Goal: Task Accomplishment & Management: Complete application form

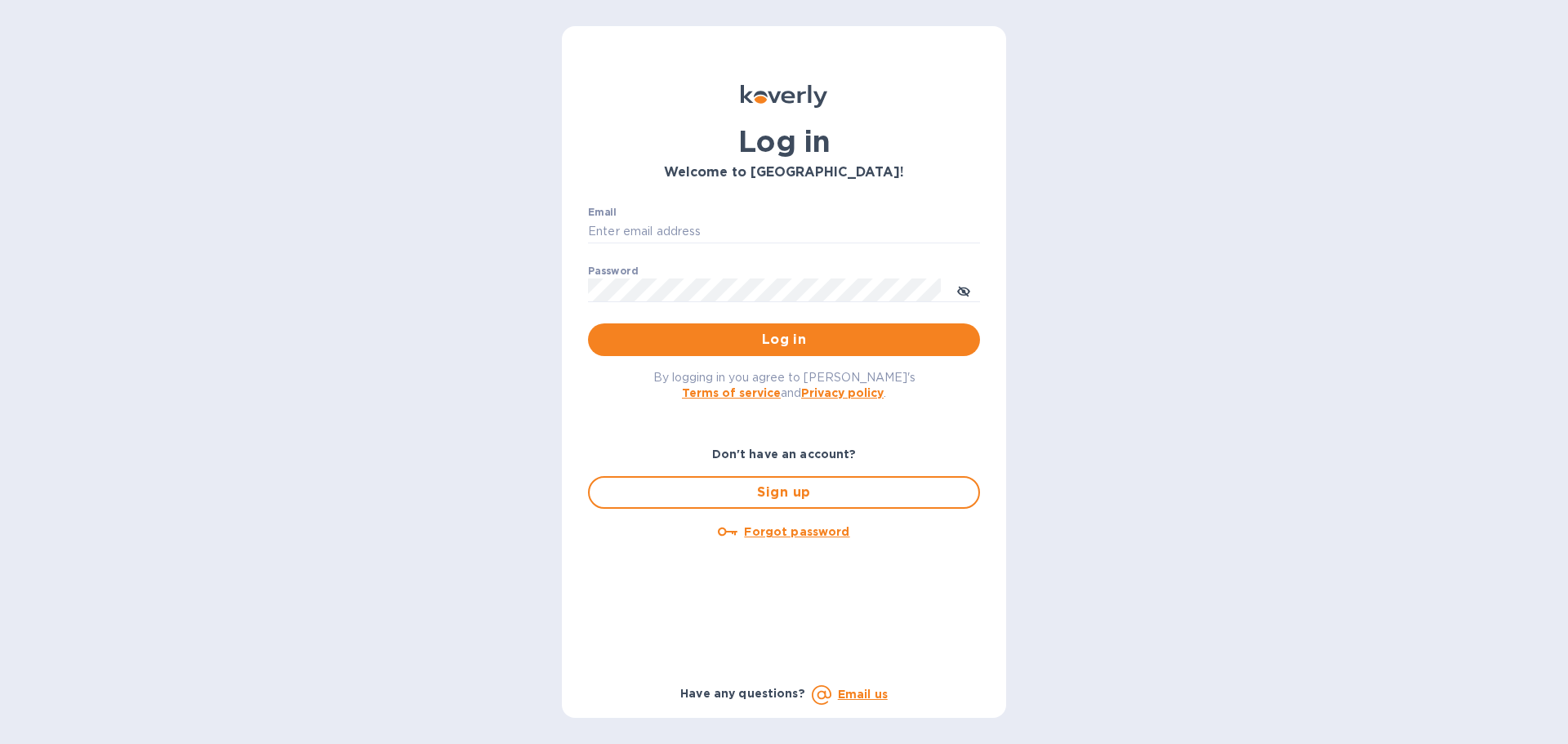
type input "[PERSON_NAME][EMAIL_ADDRESS][PERSON_NAME][DOMAIN_NAME]"
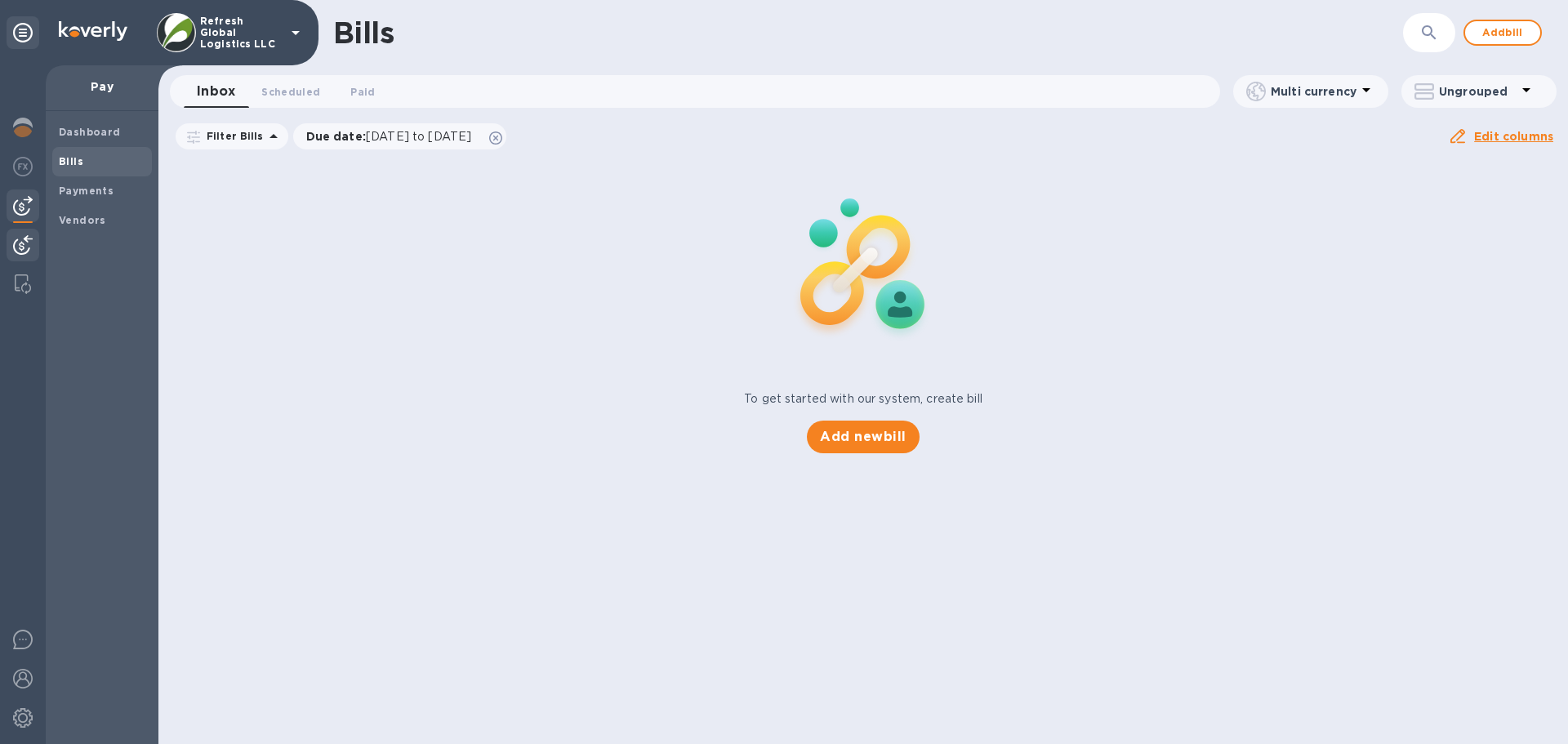
click at [20, 246] on img at bounding box center [23, 244] width 19 height 19
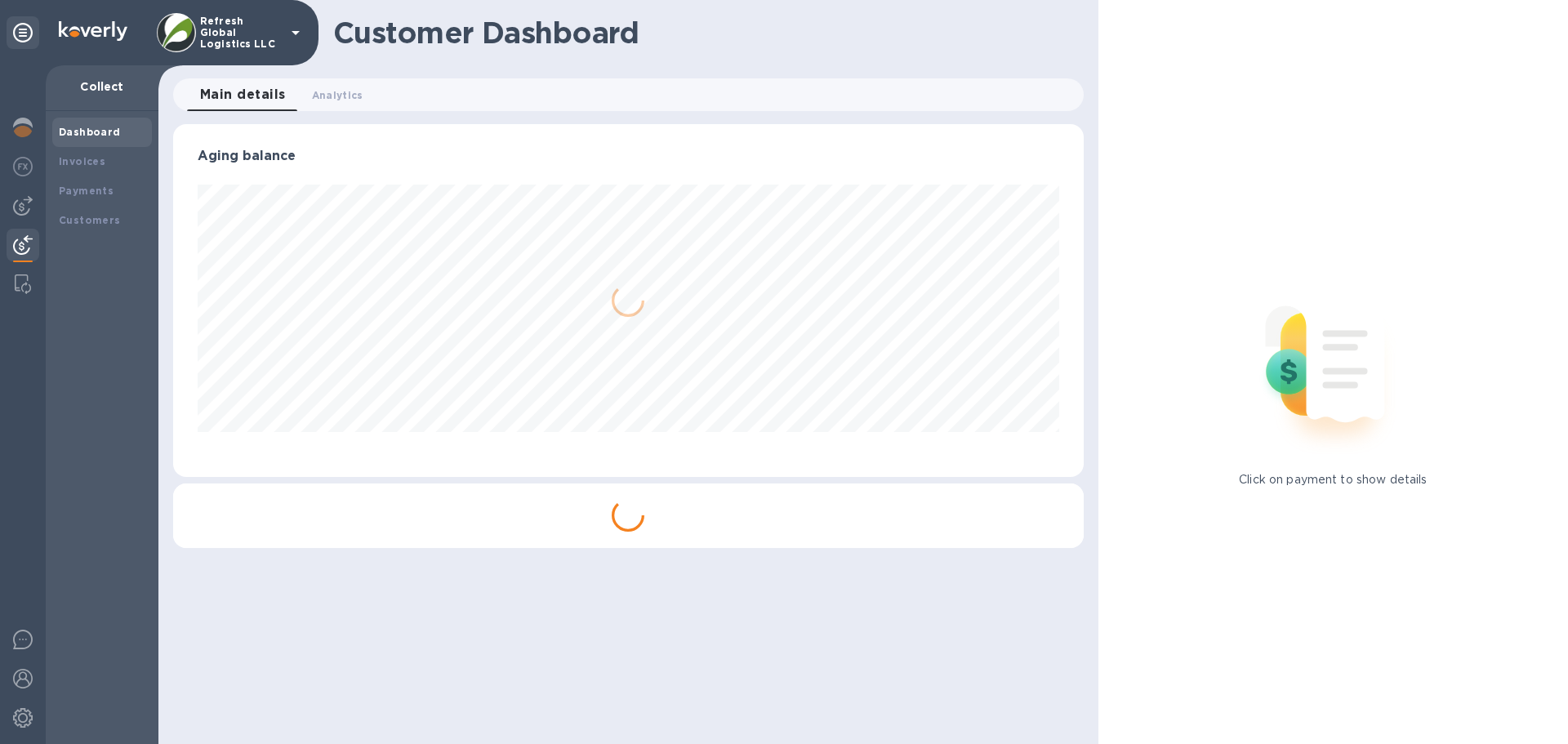
scroll to position [353, 910]
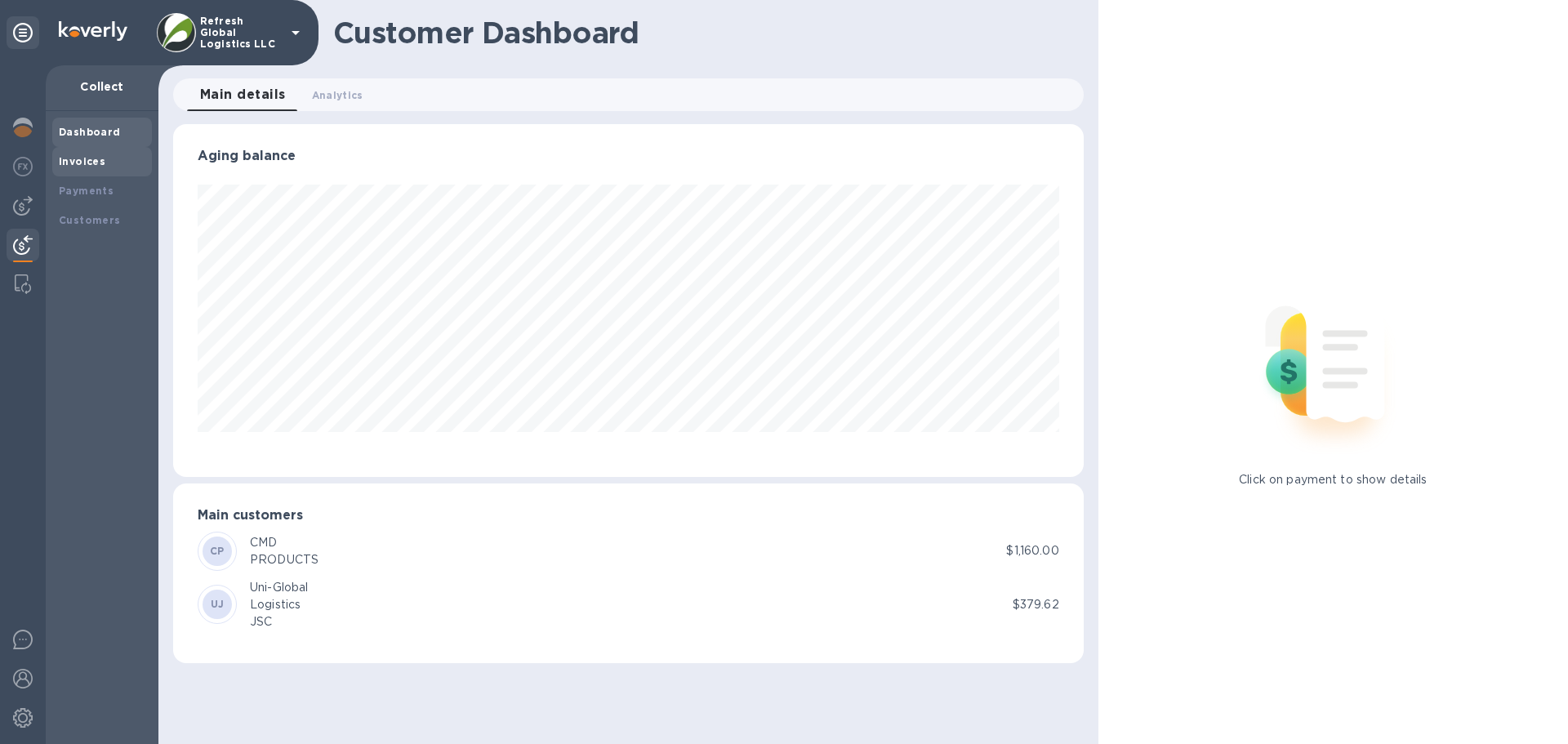
click at [98, 159] on b "Invoices" at bounding box center [82, 161] width 47 height 13
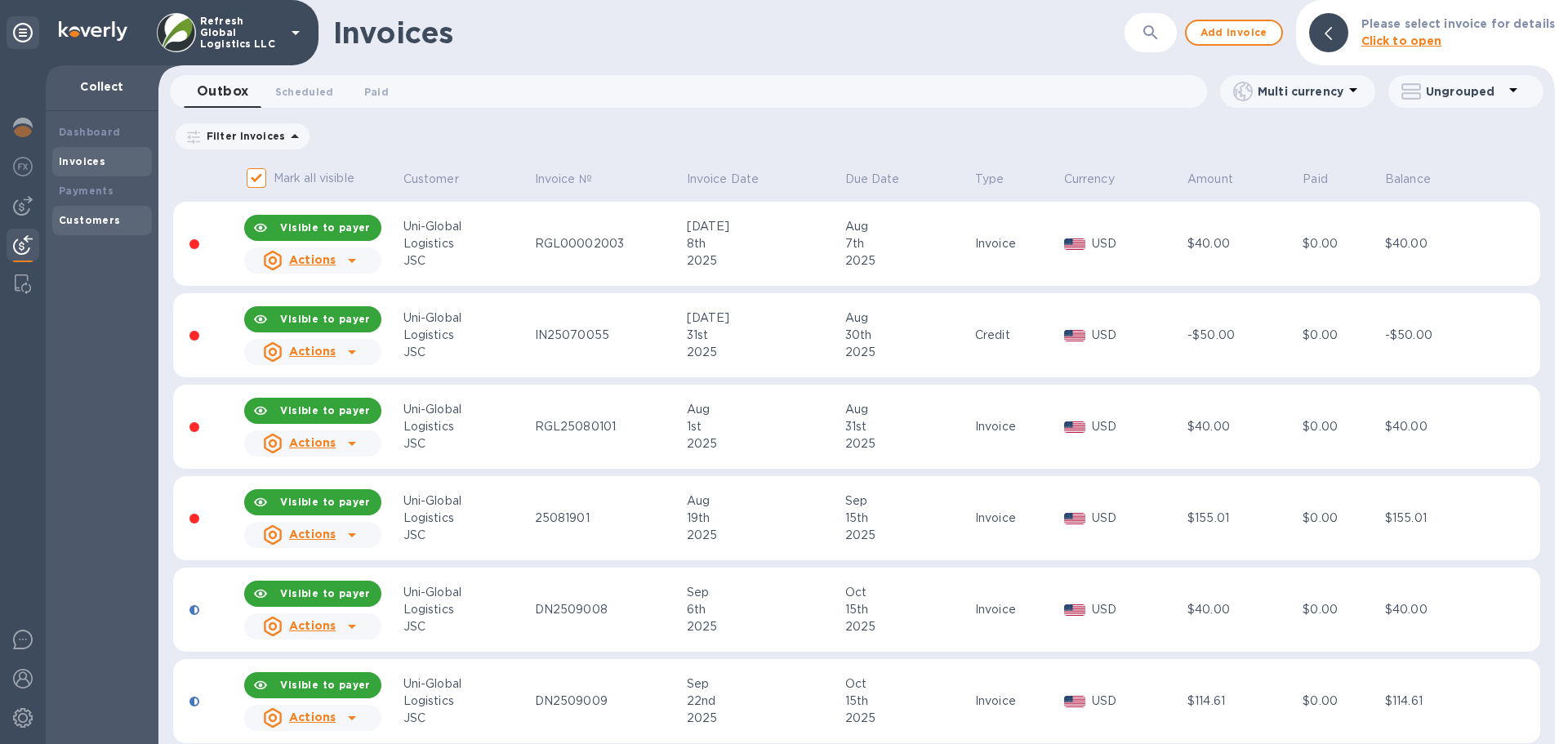
click at [83, 212] on div "Customers" at bounding box center [102, 221] width 87 height 17
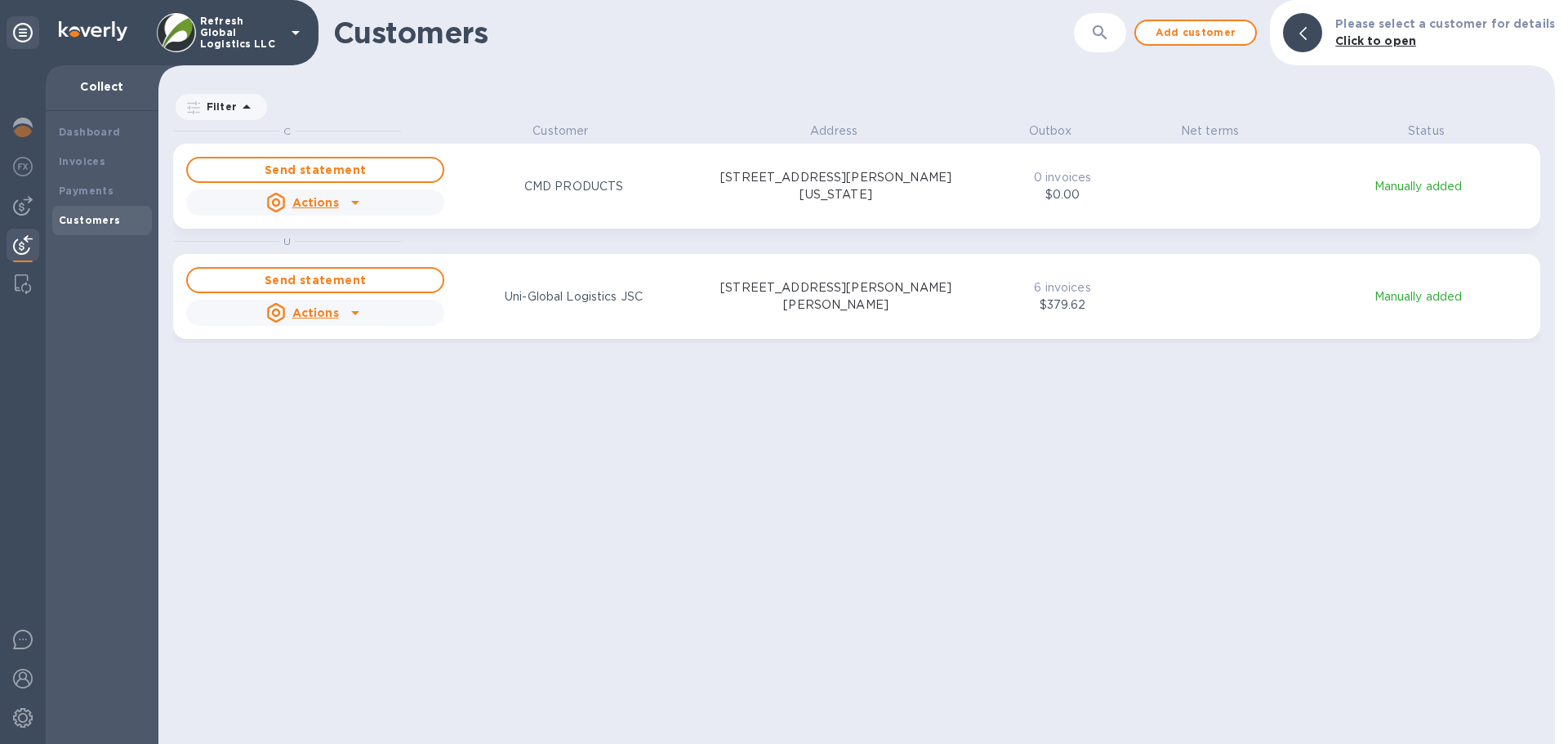
scroll to position [609, 1390]
click at [346, 313] on icon "grid" at bounding box center [355, 312] width 19 height 19
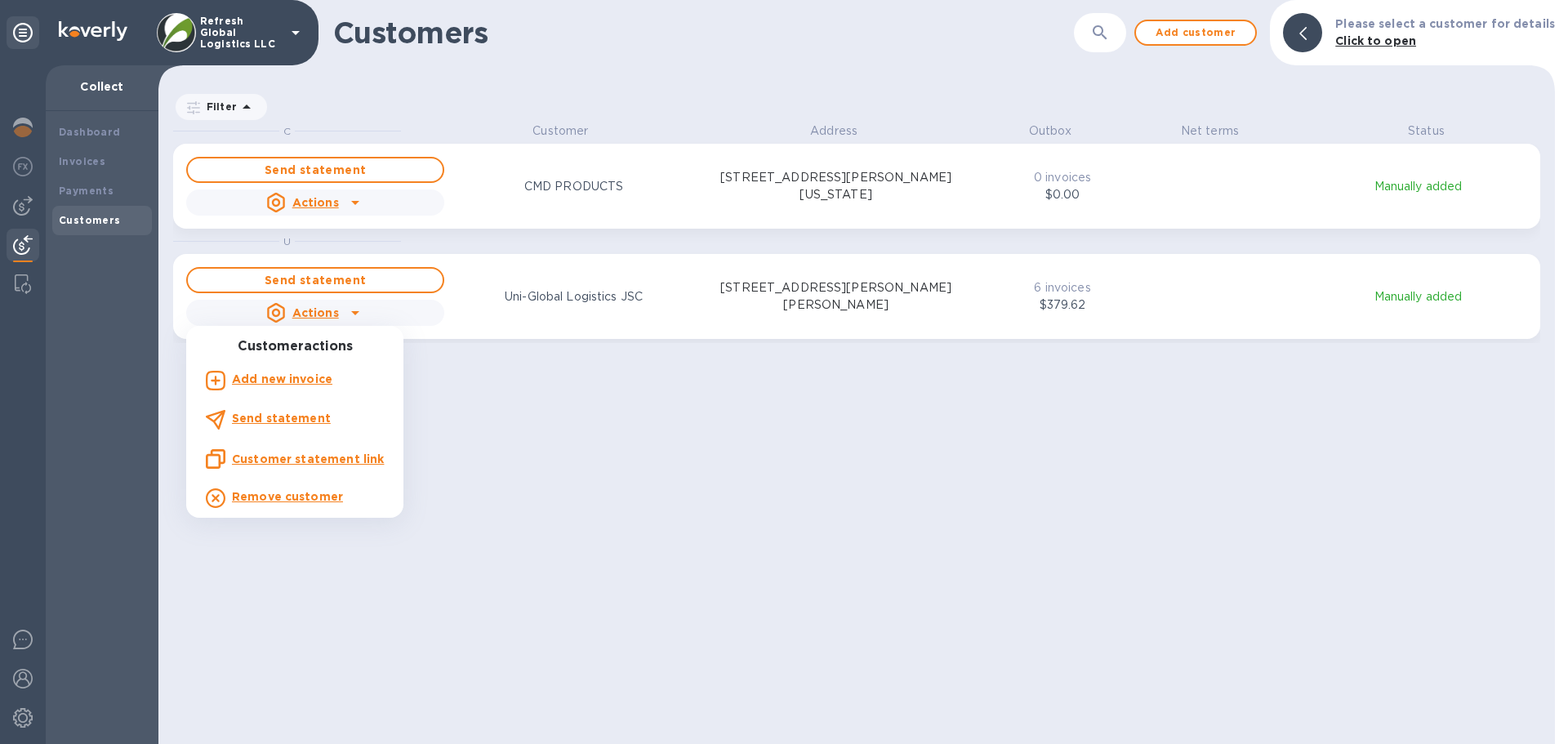
click at [268, 381] on b "Add new invoice" at bounding box center [282, 379] width 100 height 13
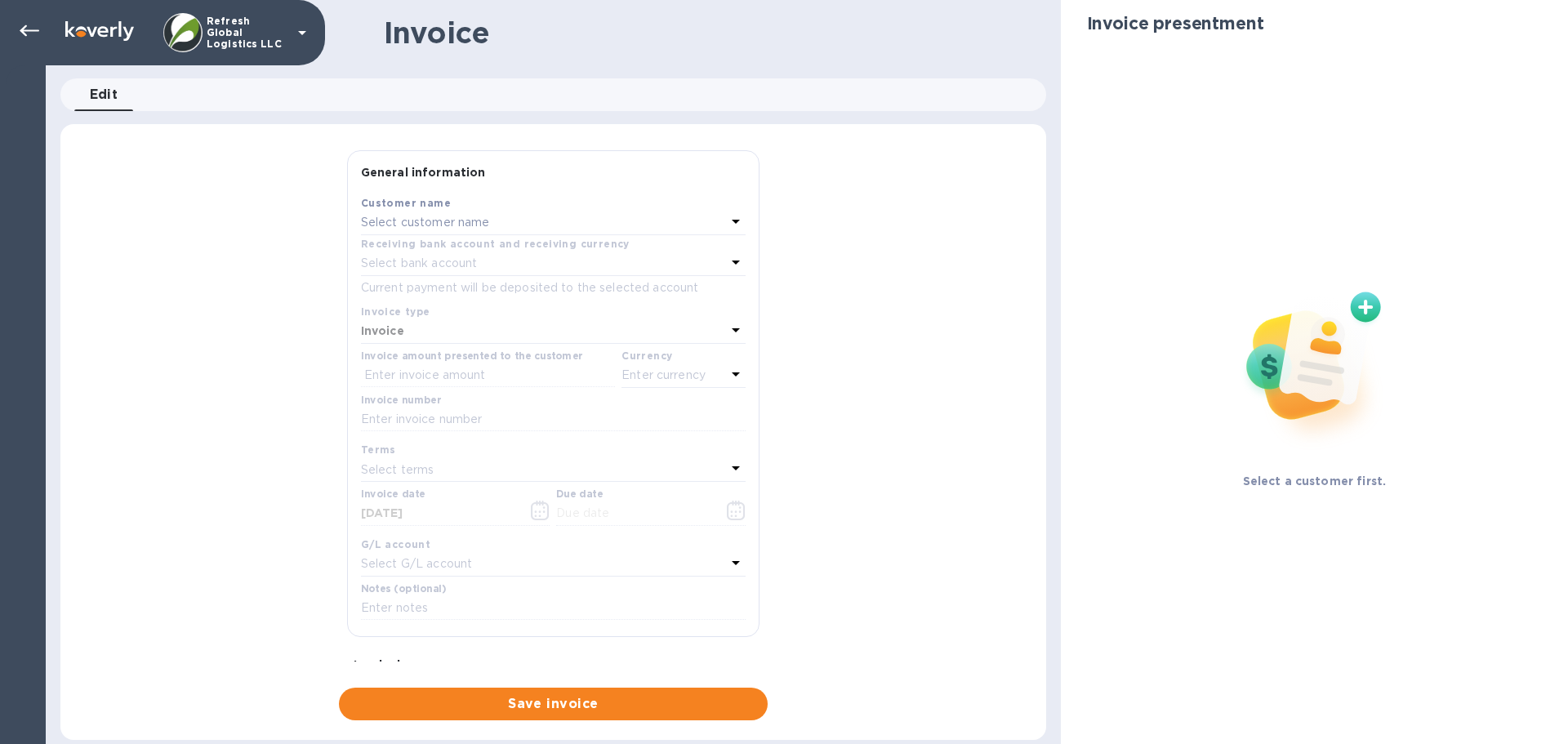
type input "[DATE]"
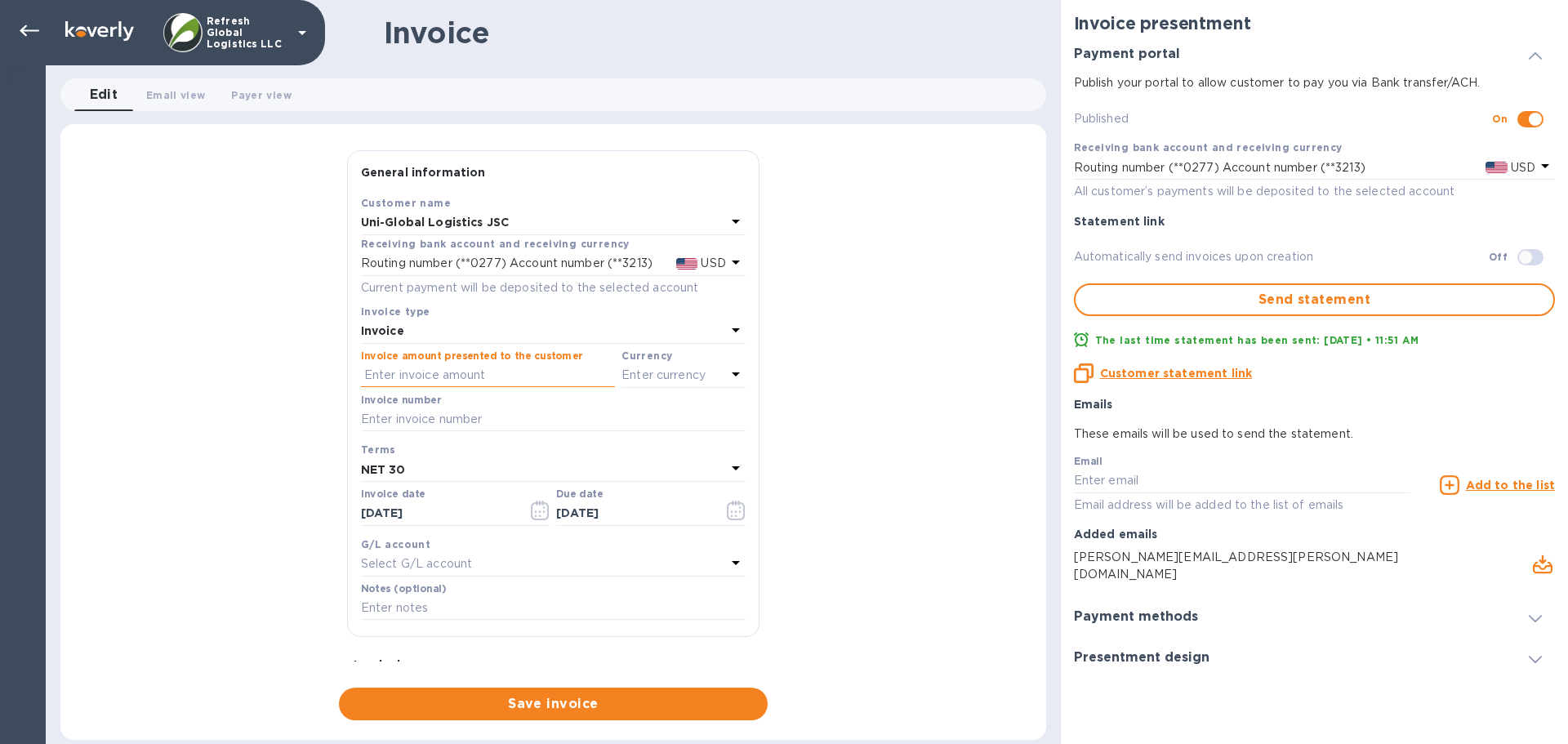
click at [403, 376] on input "text" at bounding box center [488, 375] width 254 height 24
type input "40"
click at [668, 378] on p "Enter currency" at bounding box center [663, 375] width 84 height 18
click at [513, 416] on div "USD" at bounding box center [525, 416] width 132 height 23
click at [391, 419] on input "text" at bounding box center [554, 419] width 385 height 24
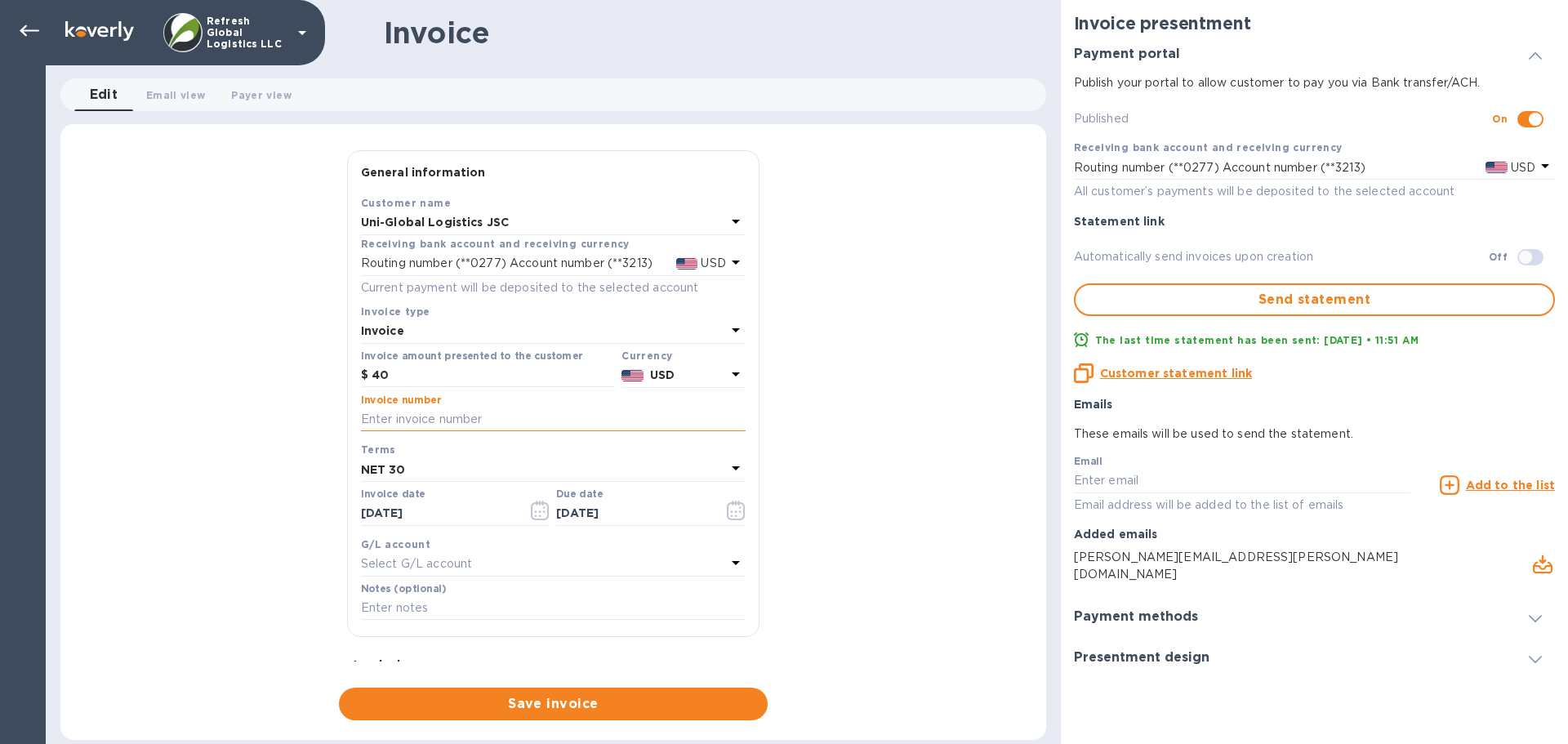
paste input "IN2510019"
type input "IN2510019"
click at [624, 517] on input "[DATE]" at bounding box center [633, 513] width 155 height 24
click at [734, 511] on icon "button" at bounding box center [735, 511] width 3 height 3
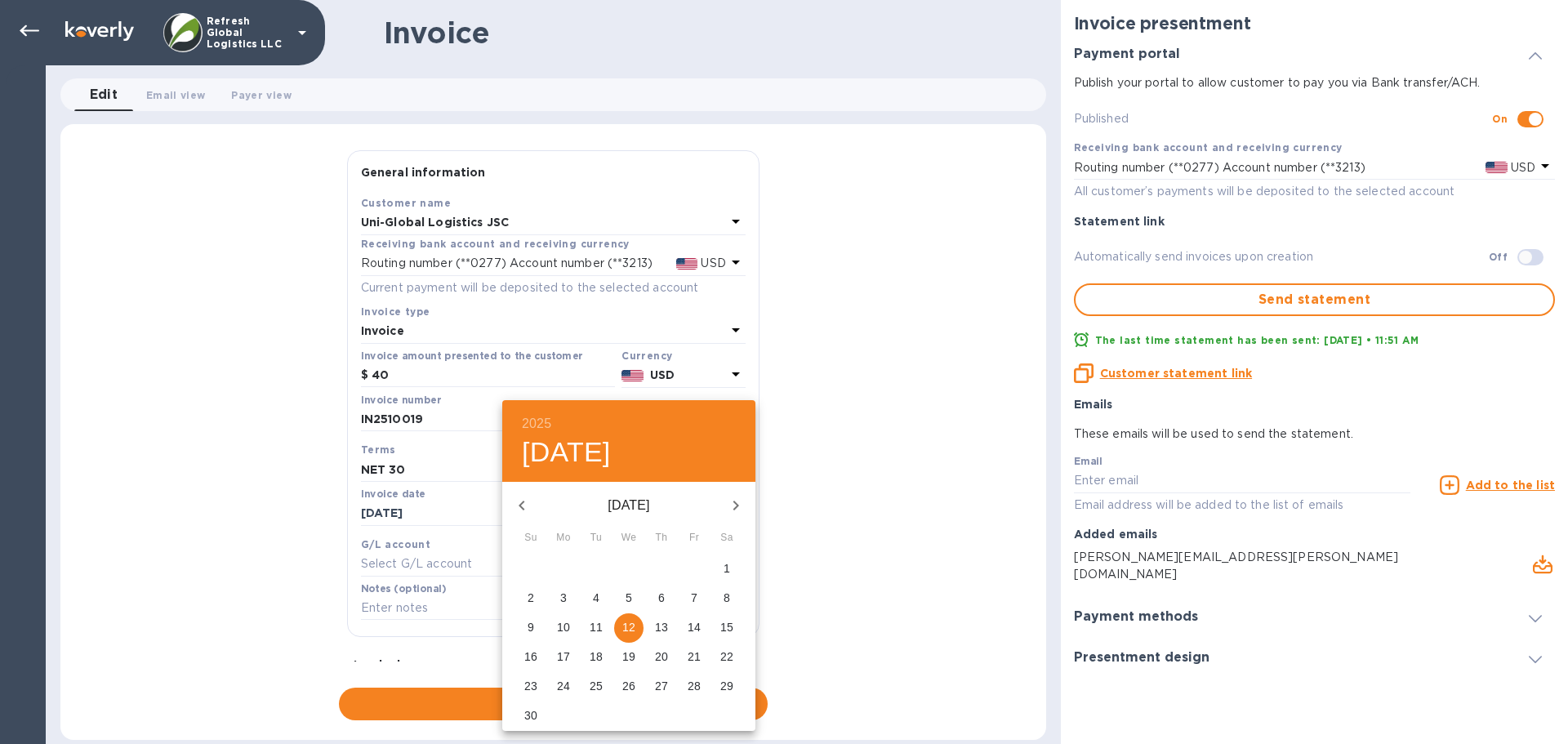
click at [728, 623] on p "15" at bounding box center [728, 627] width 13 height 17
type input "[DATE]"
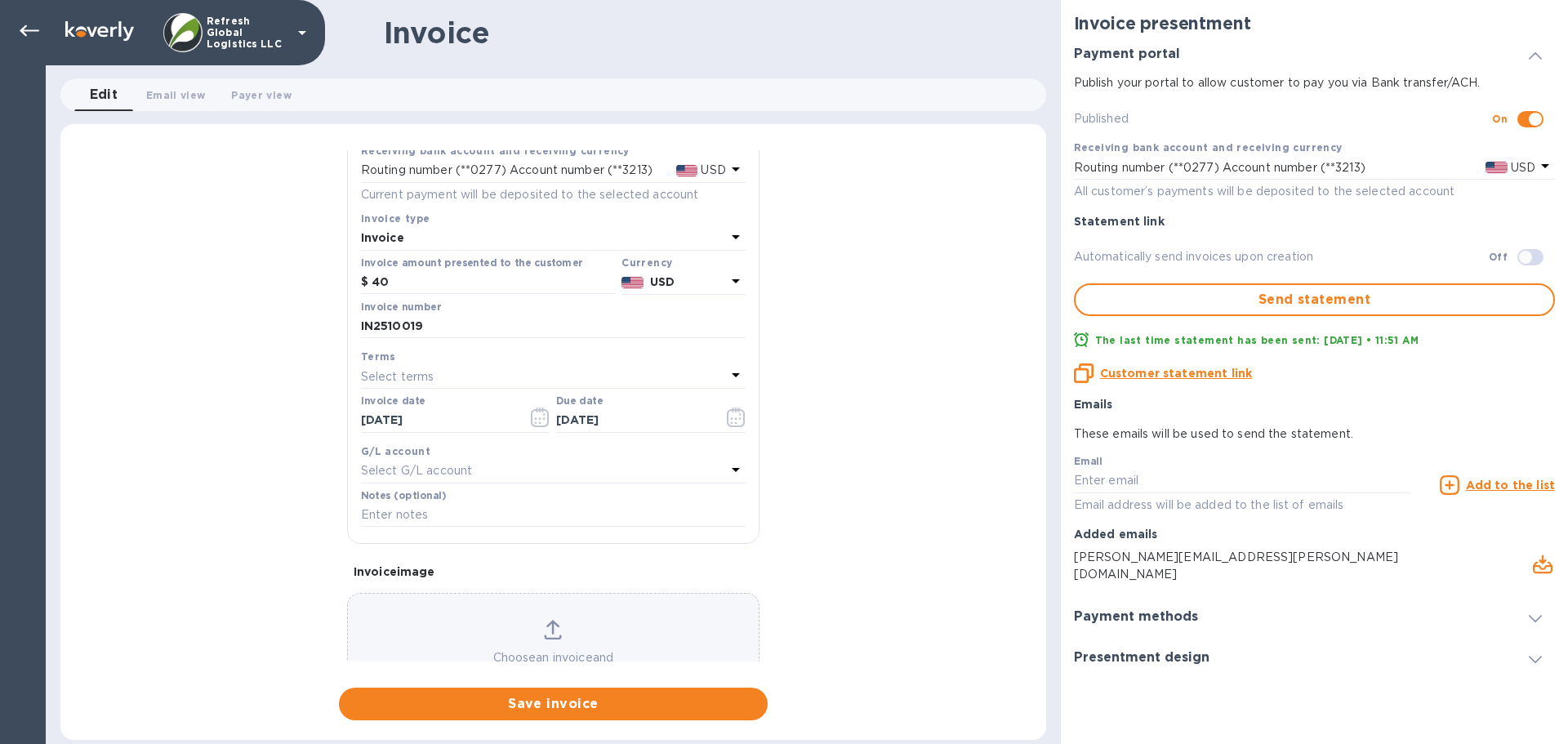
scroll to position [161, 0]
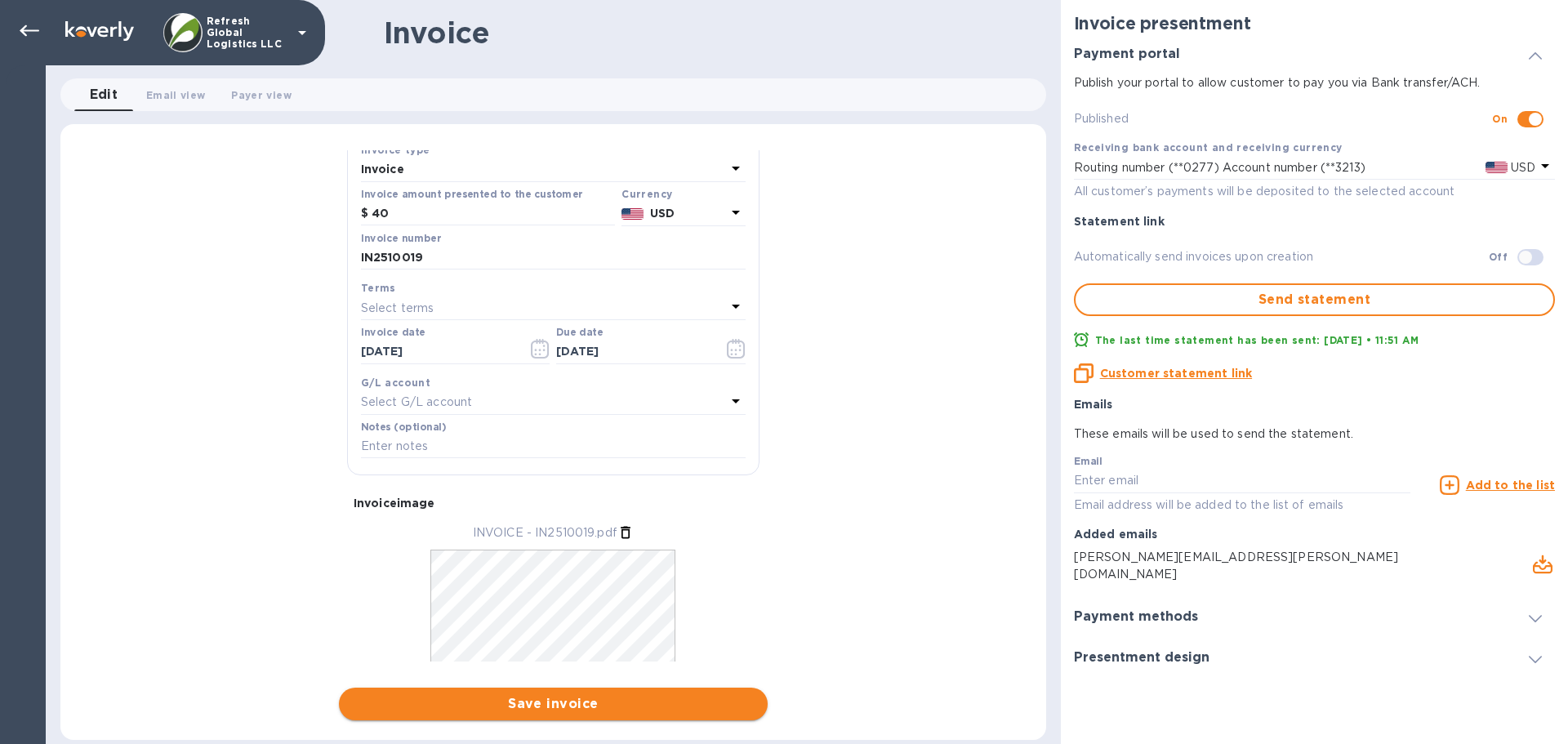
click at [545, 702] on span "Save invoice" at bounding box center [554, 703] width 403 height 19
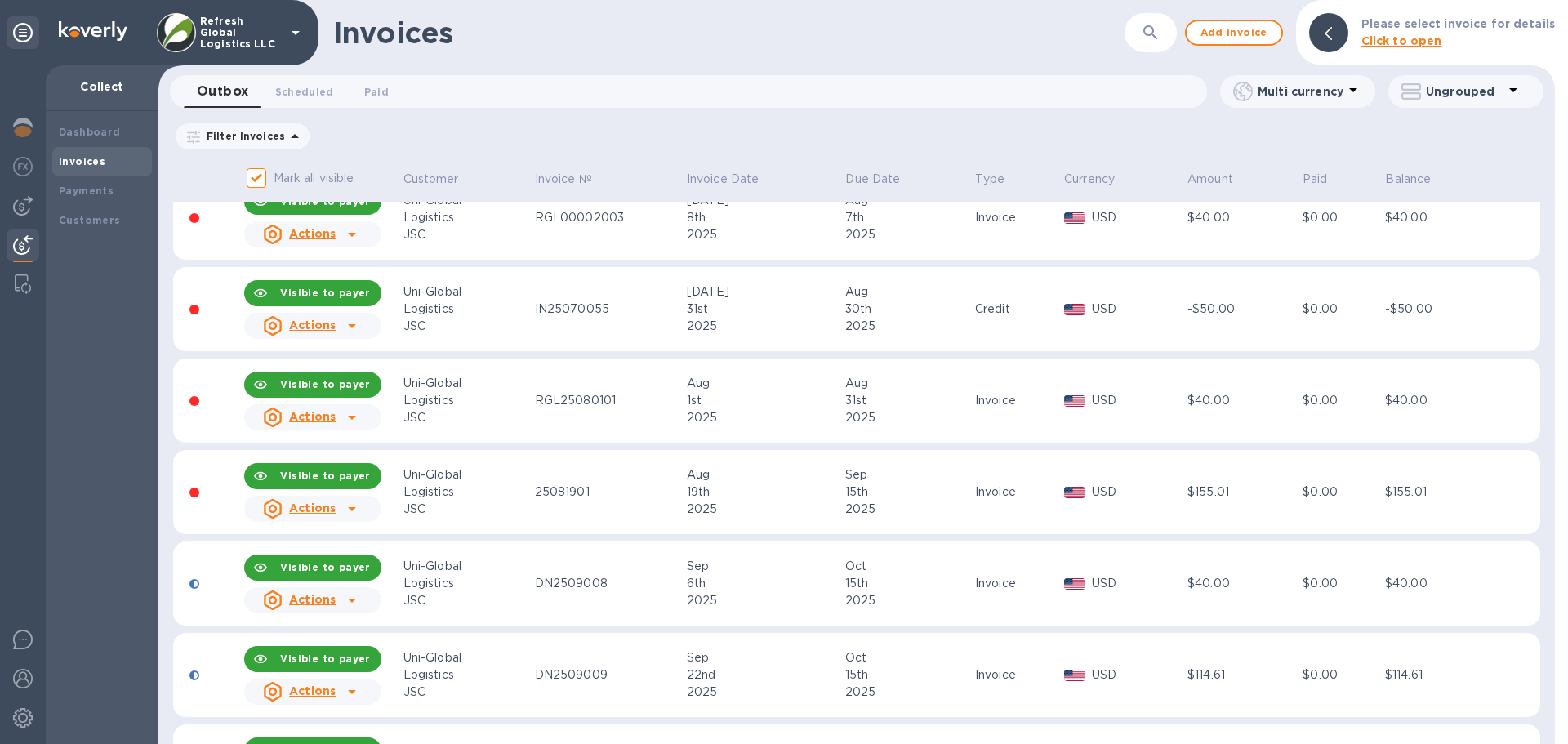
scroll to position [204, 0]
